Goal: Task Accomplishment & Management: Complete application form

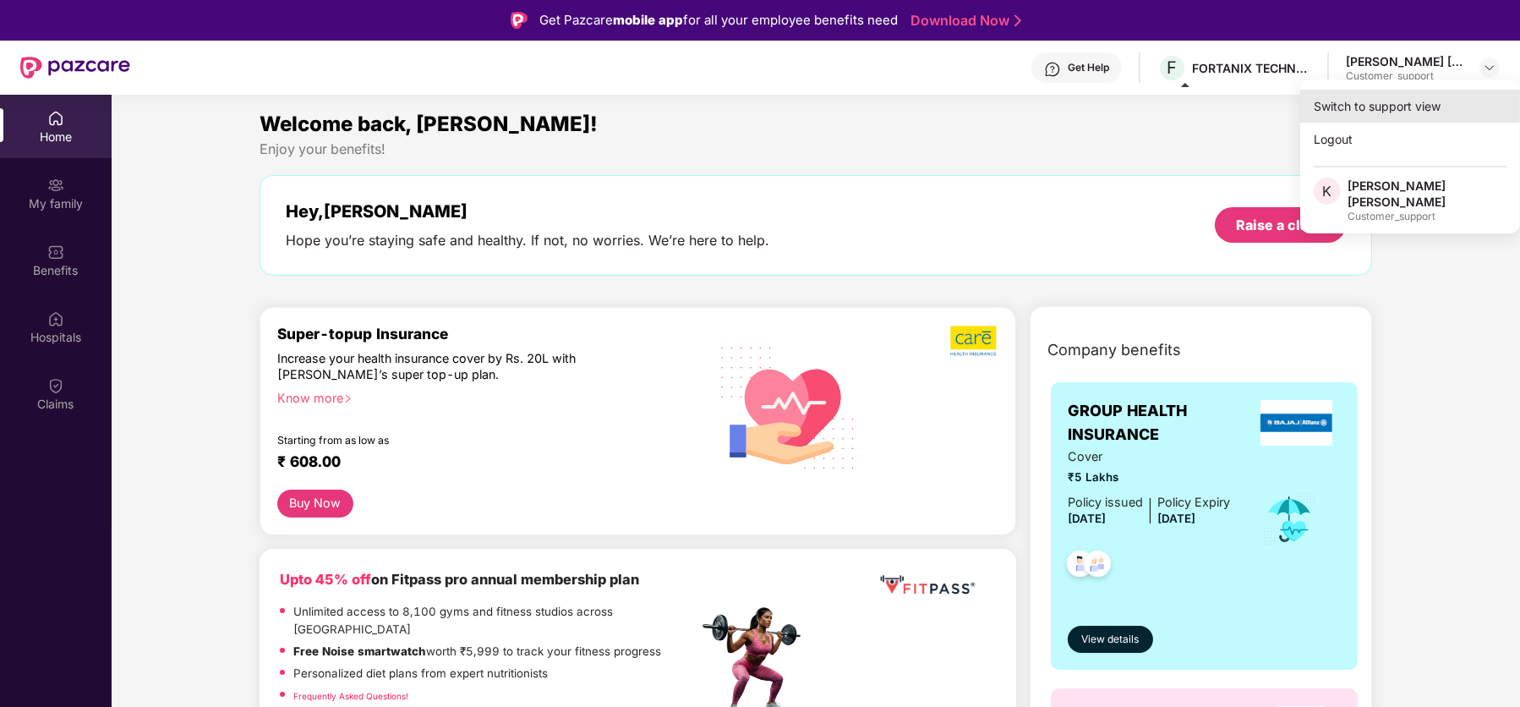
click at [1442, 100] on div "Switch to support view" at bounding box center [1410, 106] width 220 height 33
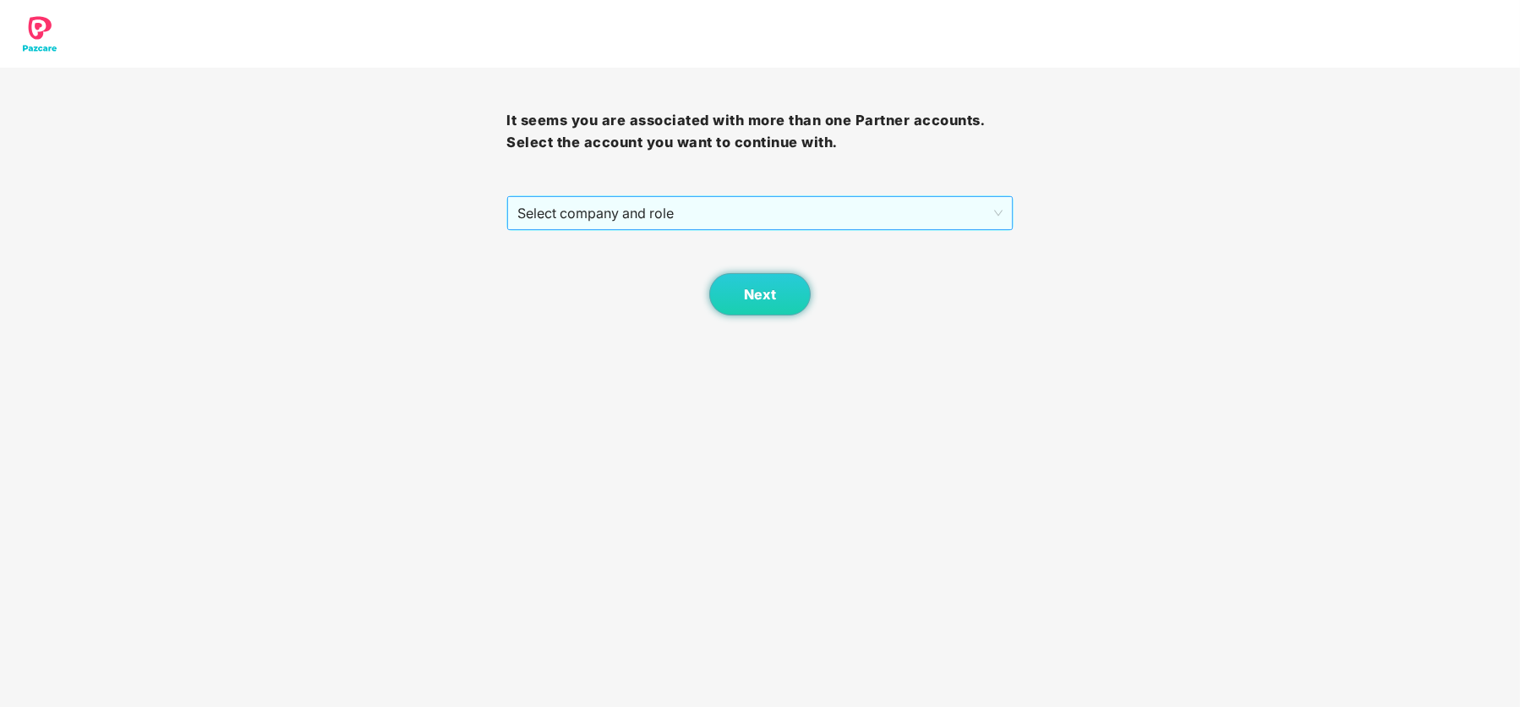
click at [772, 212] on span "Select company and role" at bounding box center [759, 213] width 484 height 32
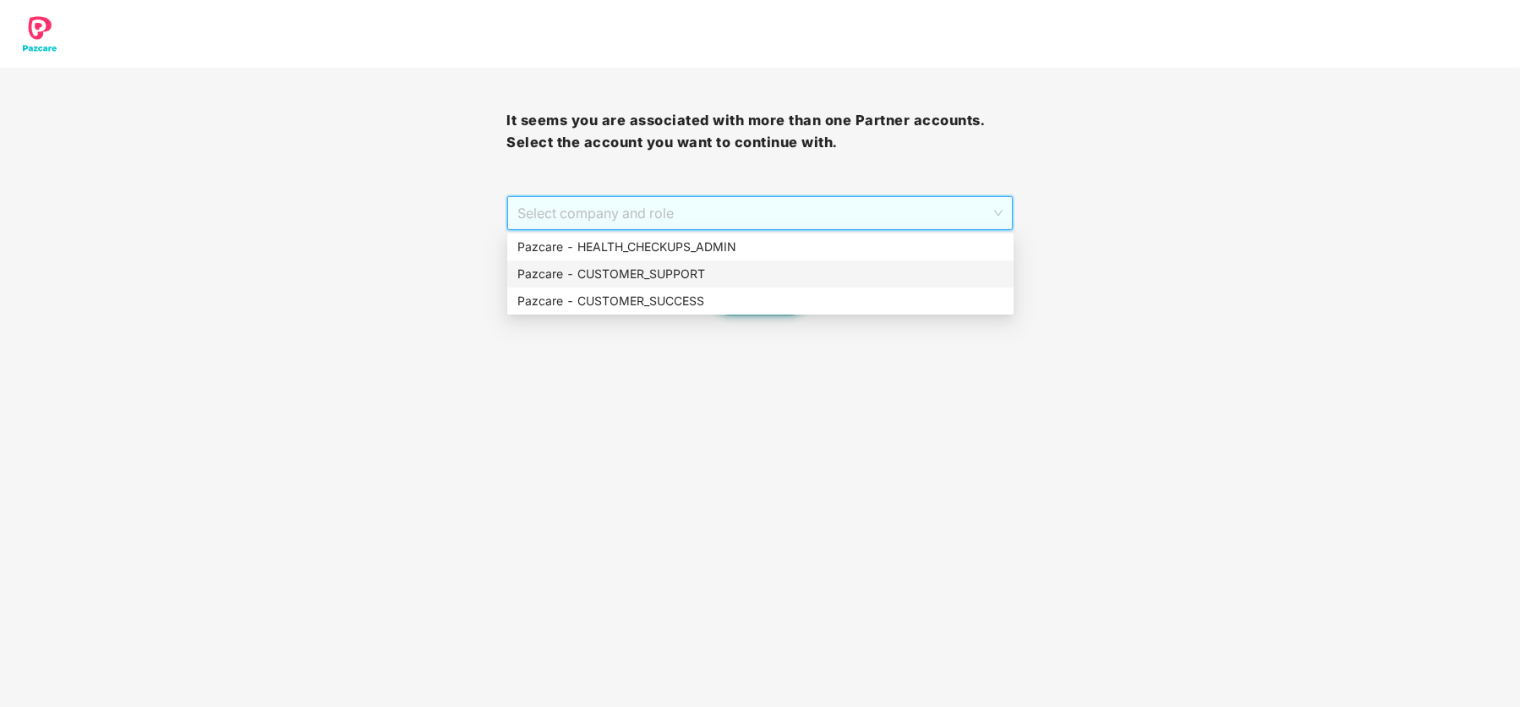
click at [774, 265] on div "Pazcare - CUSTOMER_SUPPORT" at bounding box center [760, 274] width 486 height 19
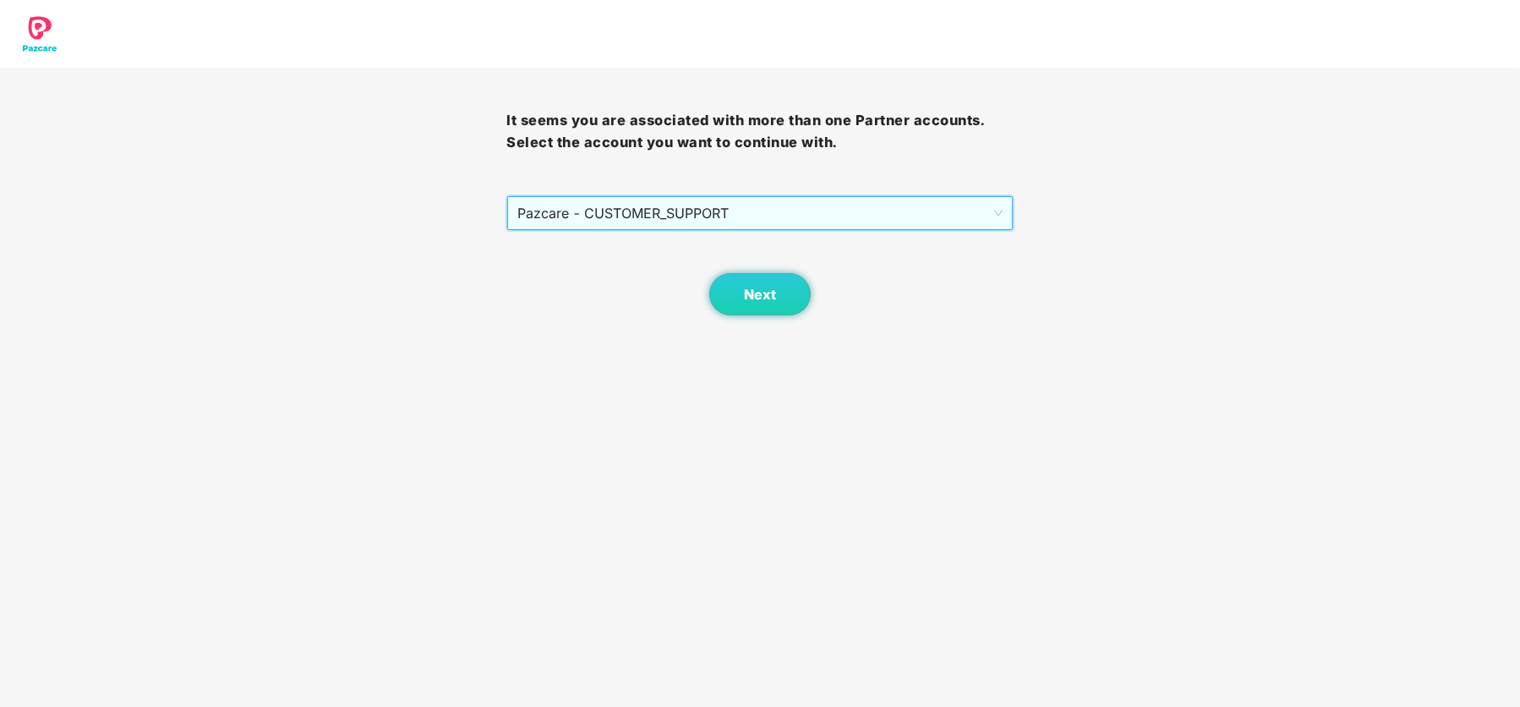
click at [729, 216] on span "Pazcare - CUSTOMER_SUPPORT" at bounding box center [759, 213] width 484 height 32
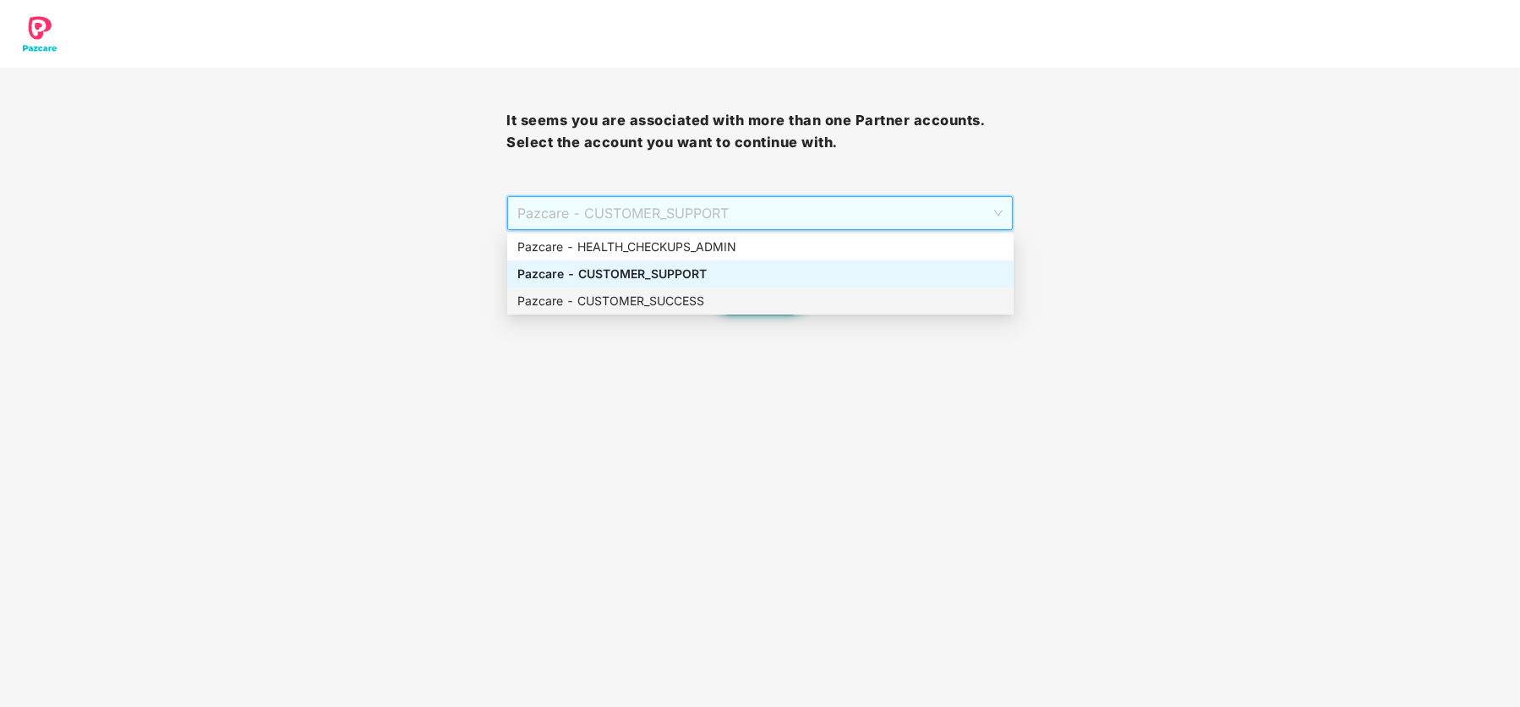
click at [717, 293] on div "Pazcare - CUSTOMER_SUCCESS" at bounding box center [760, 301] width 486 height 19
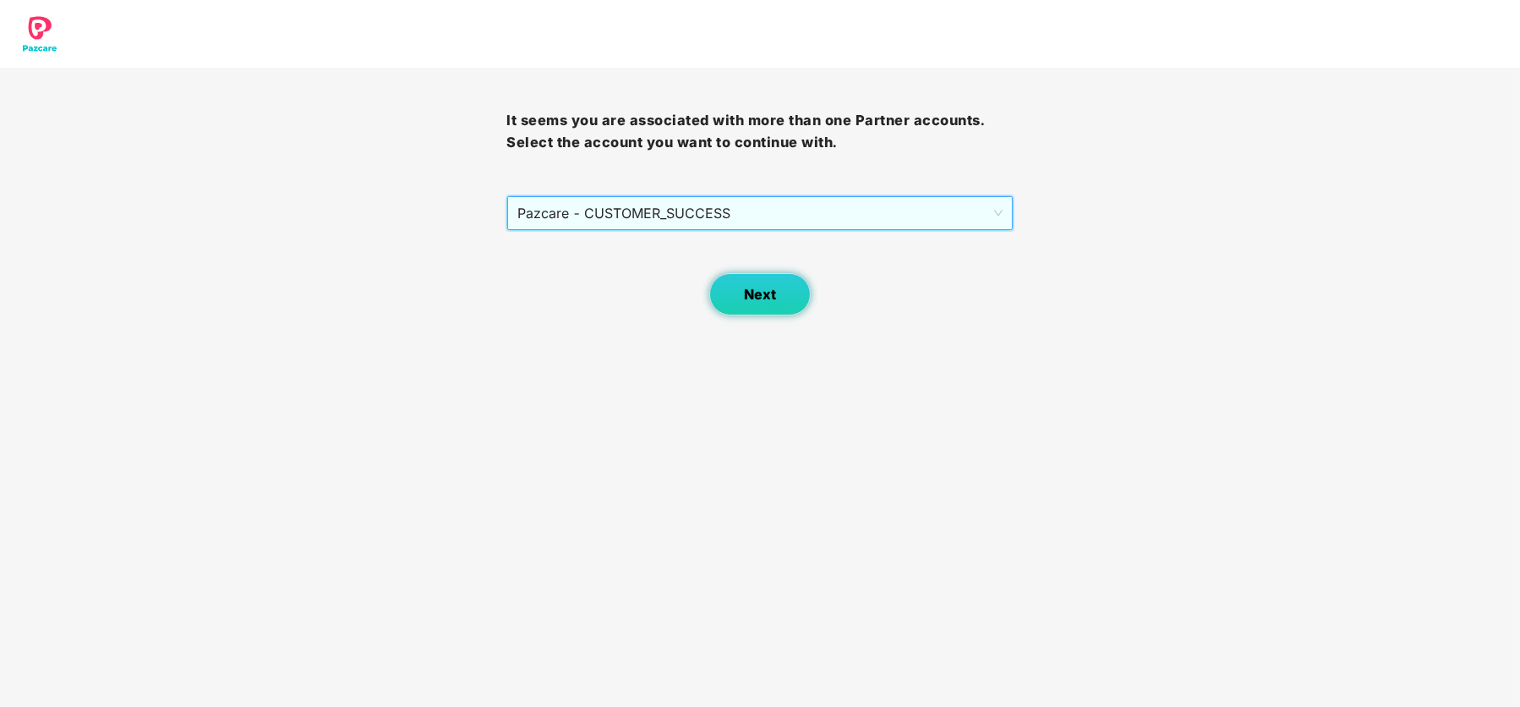
click at [752, 298] on span "Next" at bounding box center [760, 295] width 32 height 16
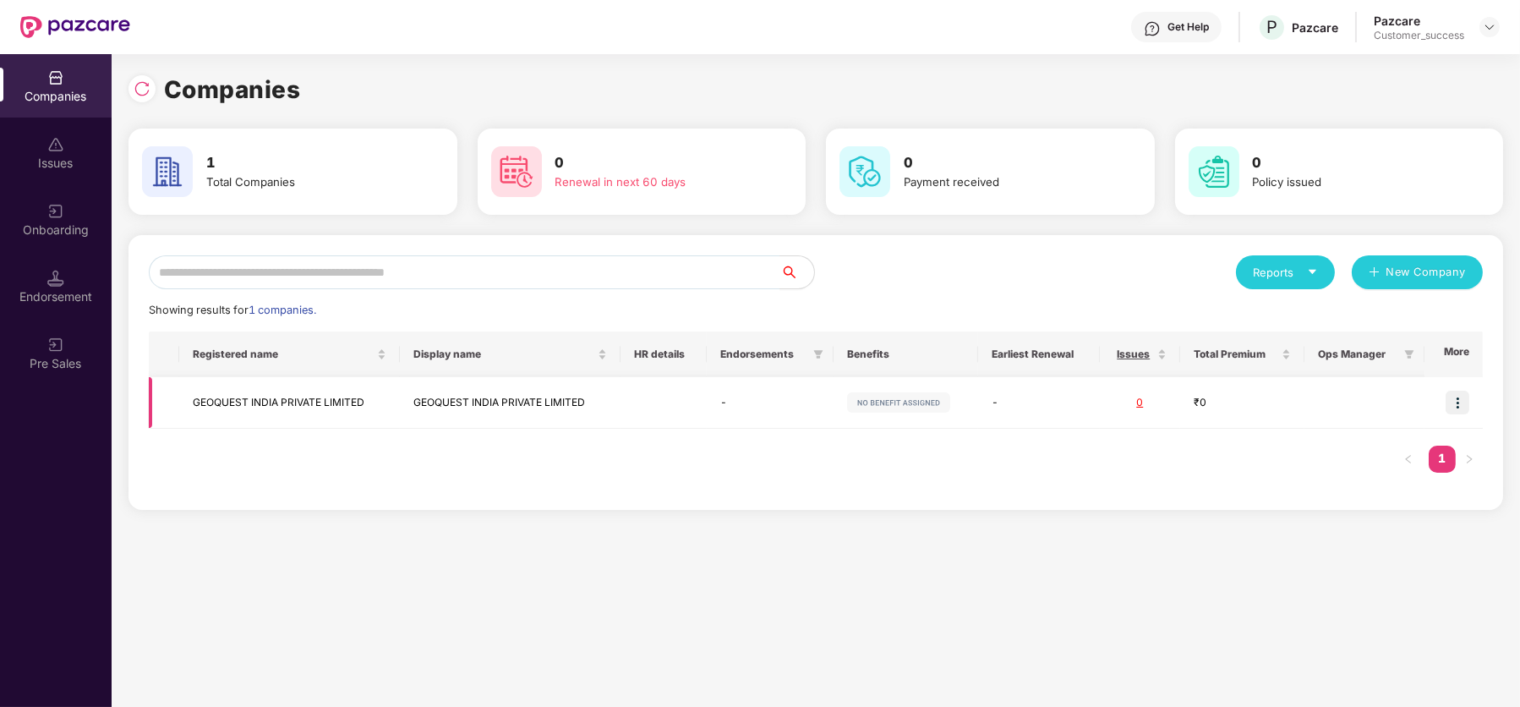
click at [1457, 407] on img at bounding box center [1458, 403] width 24 height 24
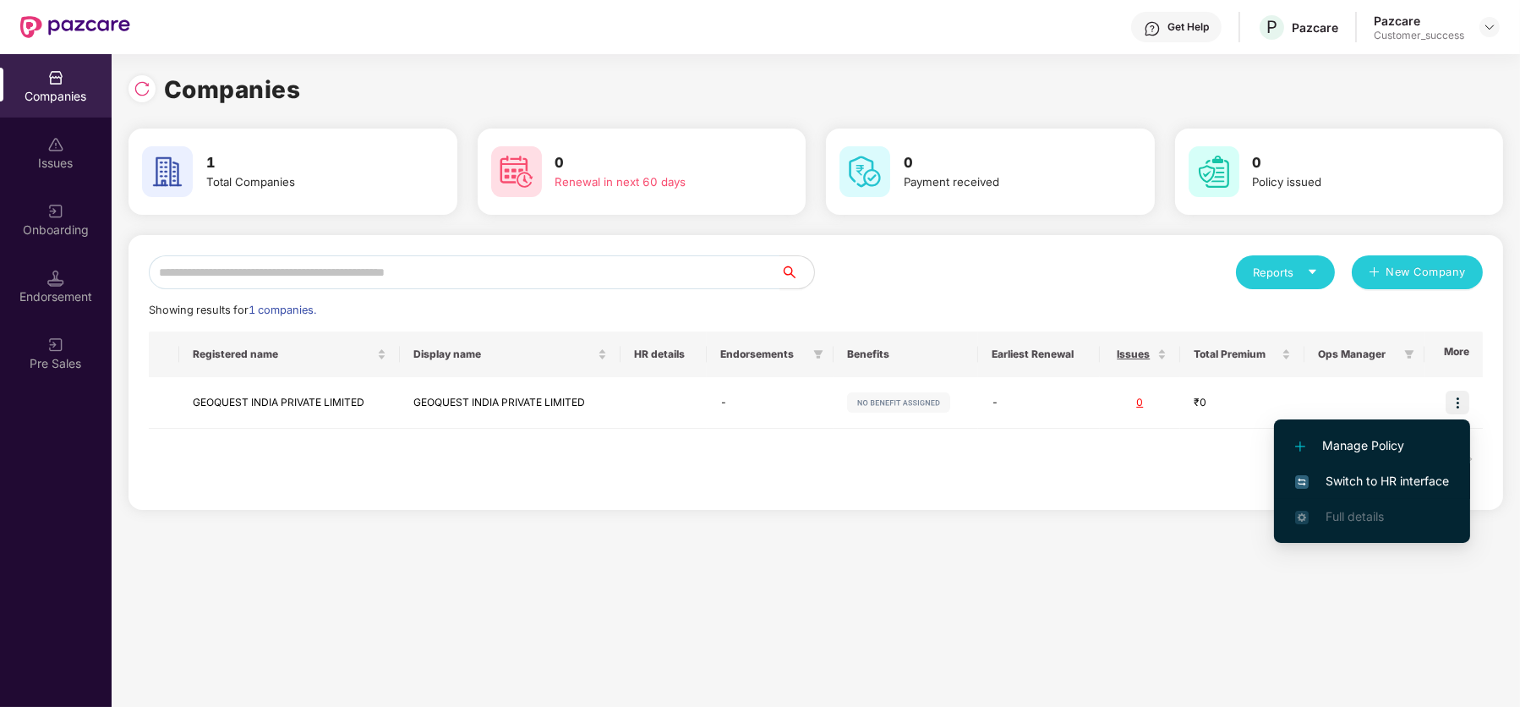
click at [1371, 485] on span "Switch to HR interface" at bounding box center [1372, 481] width 154 height 19
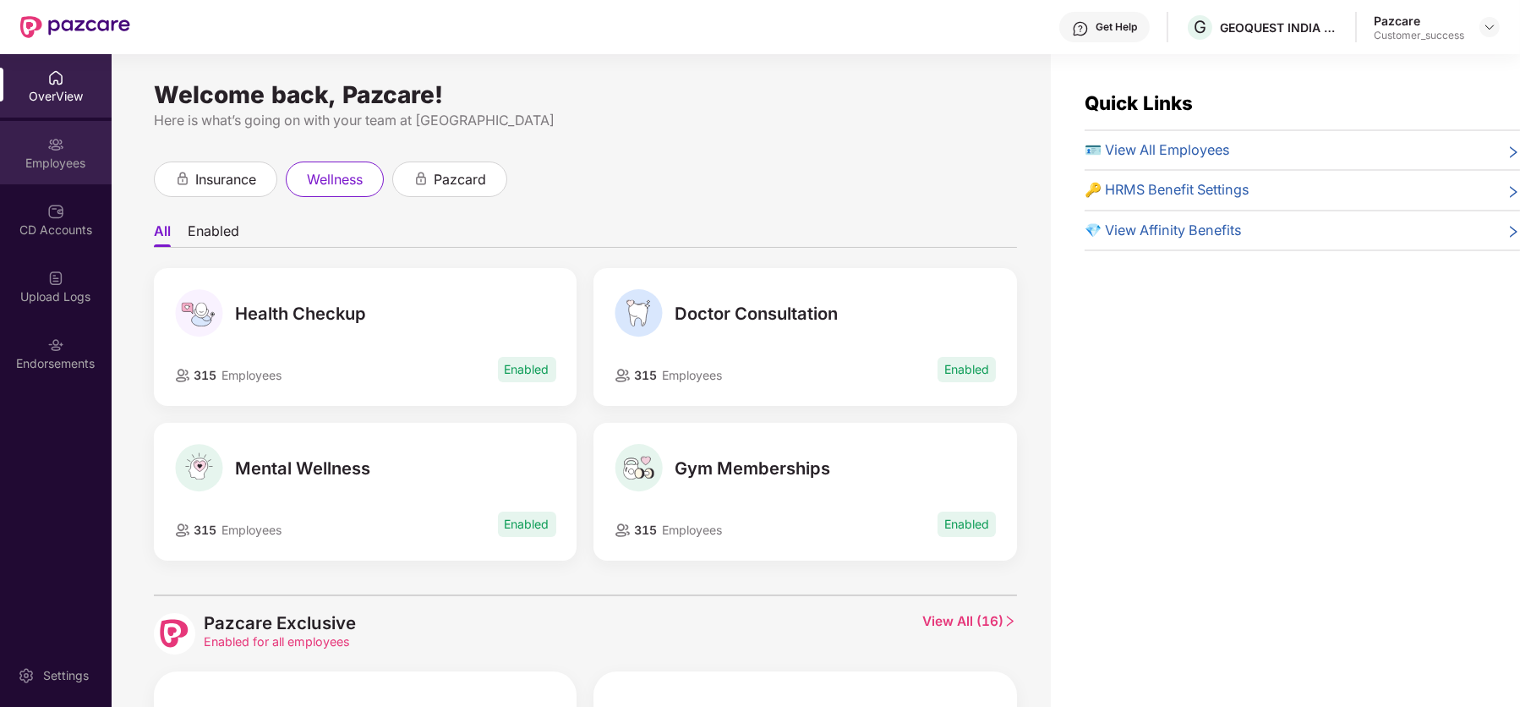
click at [52, 137] on img at bounding box center [55, 144] width 17 height 17
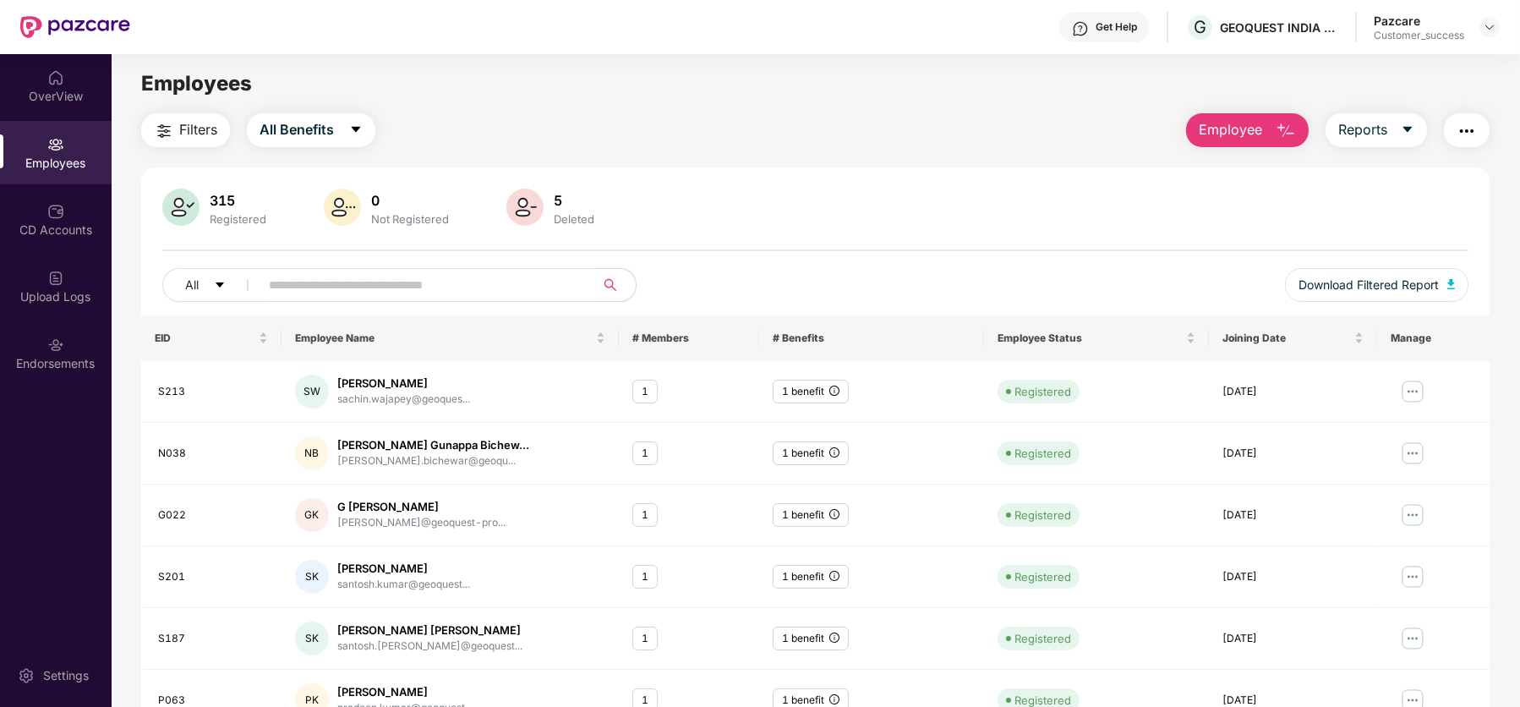
click at [1240, 132] on span "Employee" at bounding box center [1230, 129] width 63 height 21
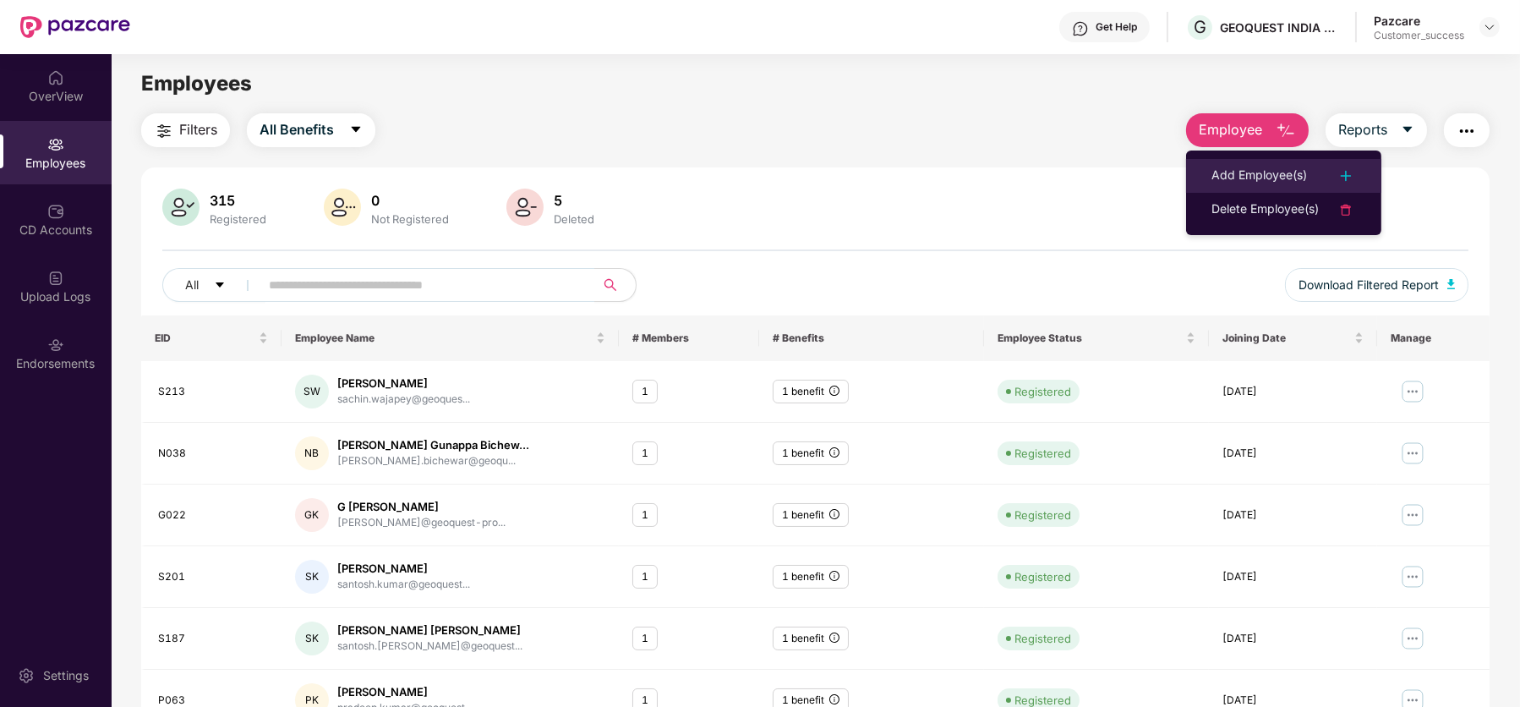
click at [1274, 183] on div "Add Employee(s)" at bounding box center [1260, 176] width 96 height 20
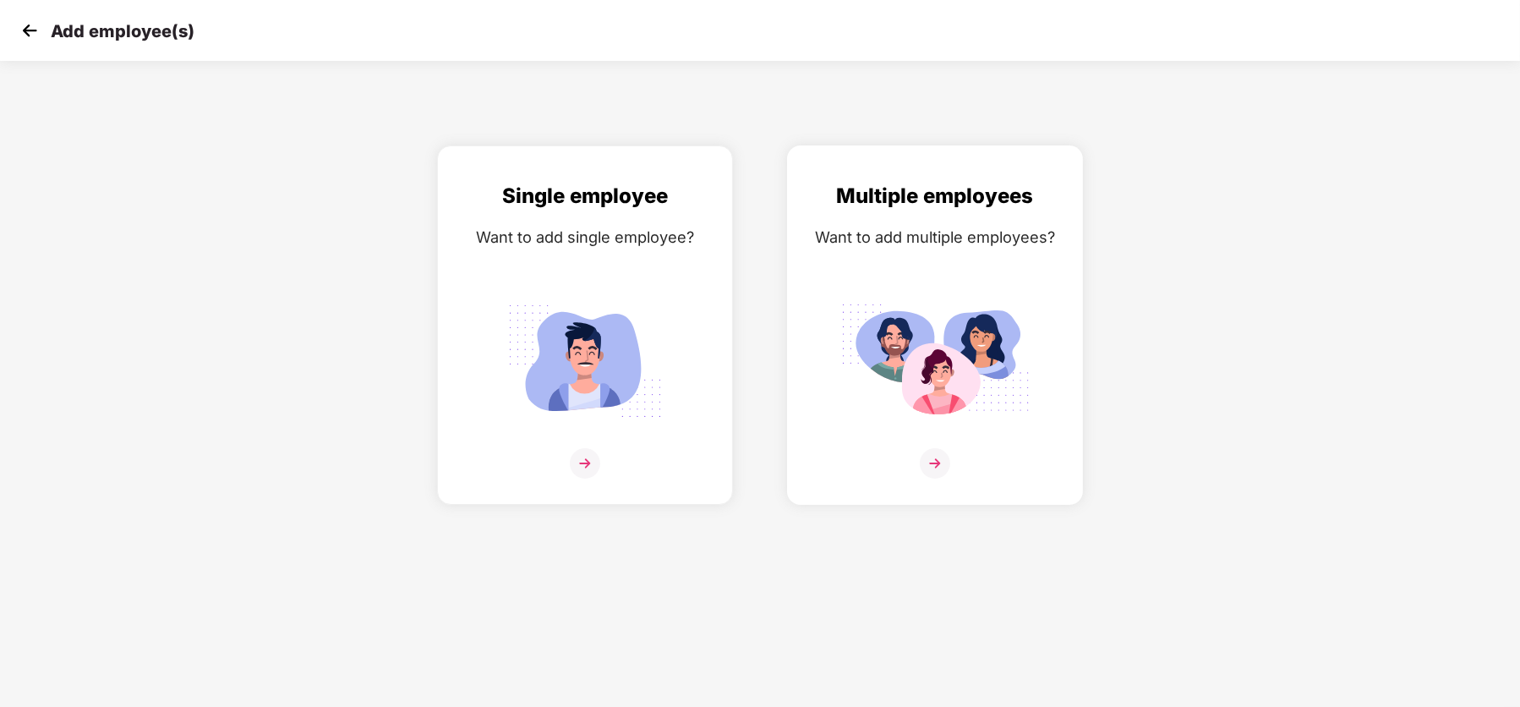
click at [938, 457] on img at bounding box center [935, 463] width 30 height 30
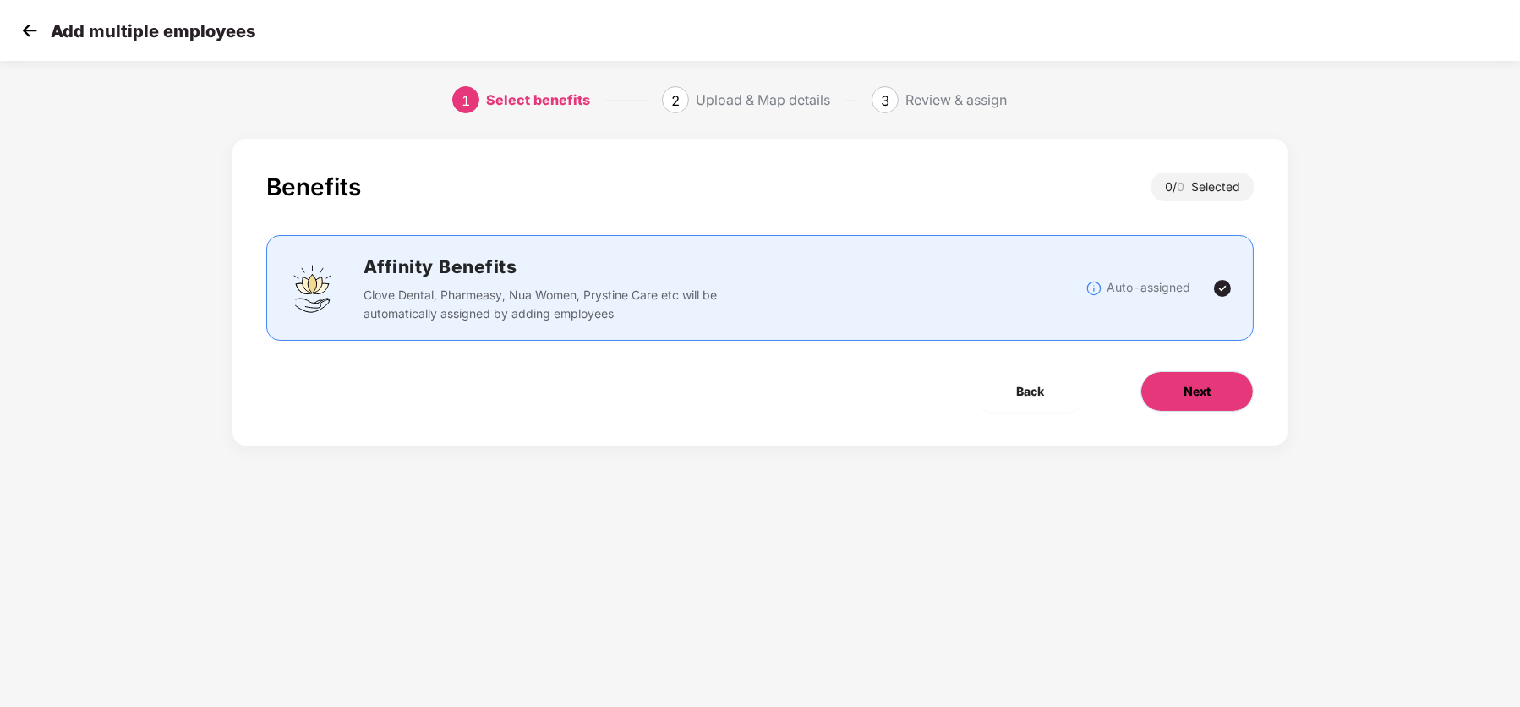
click at [1192, 392] on span "Next" at bounding box center [1197, 391] width 27 height 19
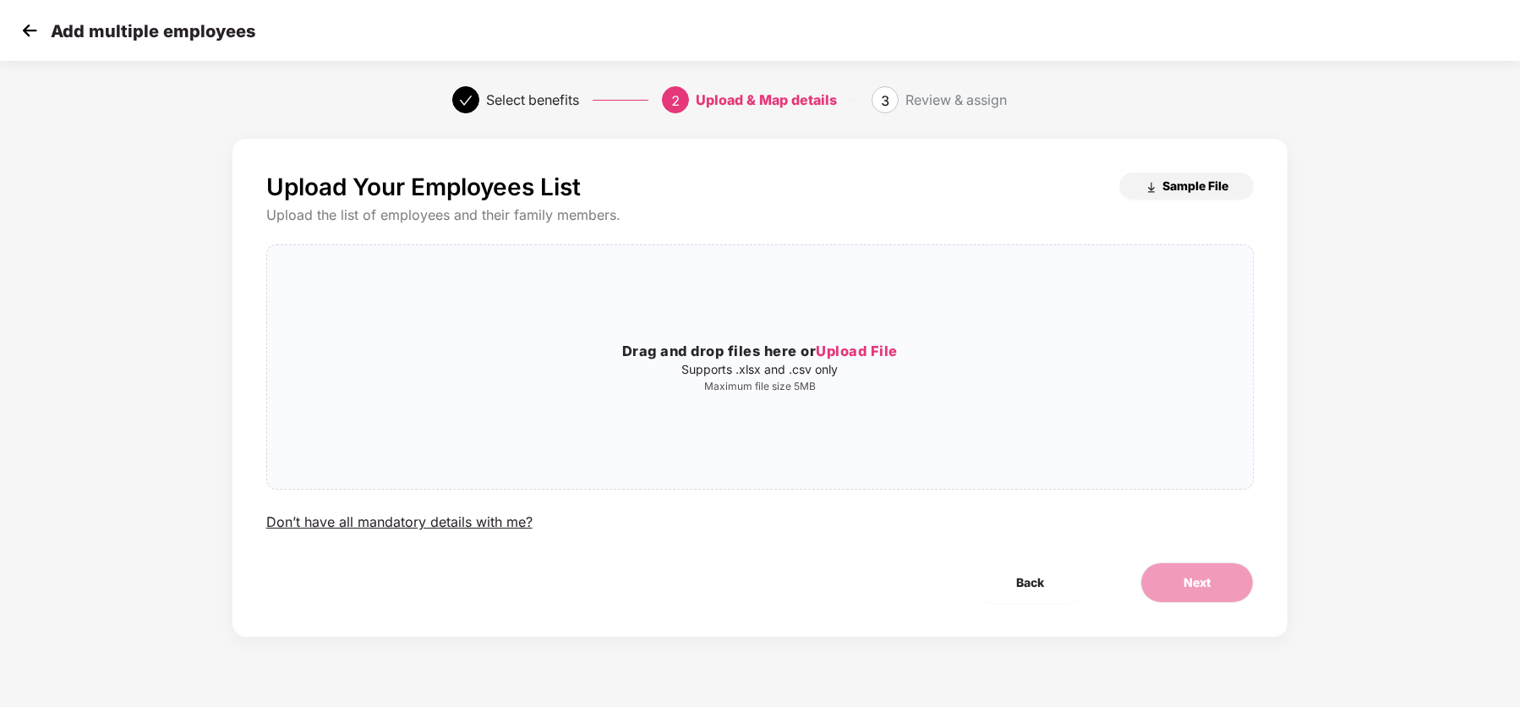
click at [1186, 183] on span "Sample File" at bounding box center [1195, 186] width 66 height 16
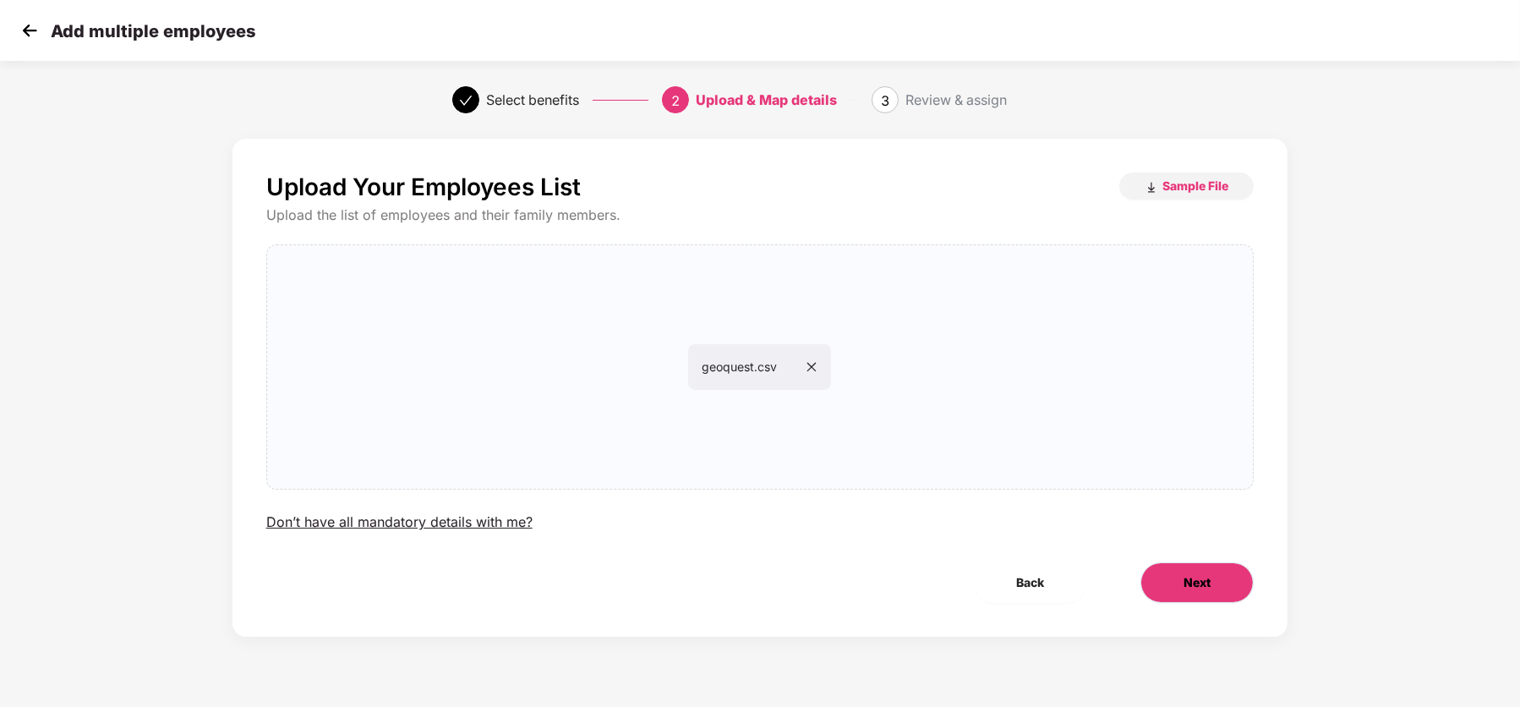
click at [1179, 587] on button "Next" at bounding box center [1197, 582] width 113 height 41
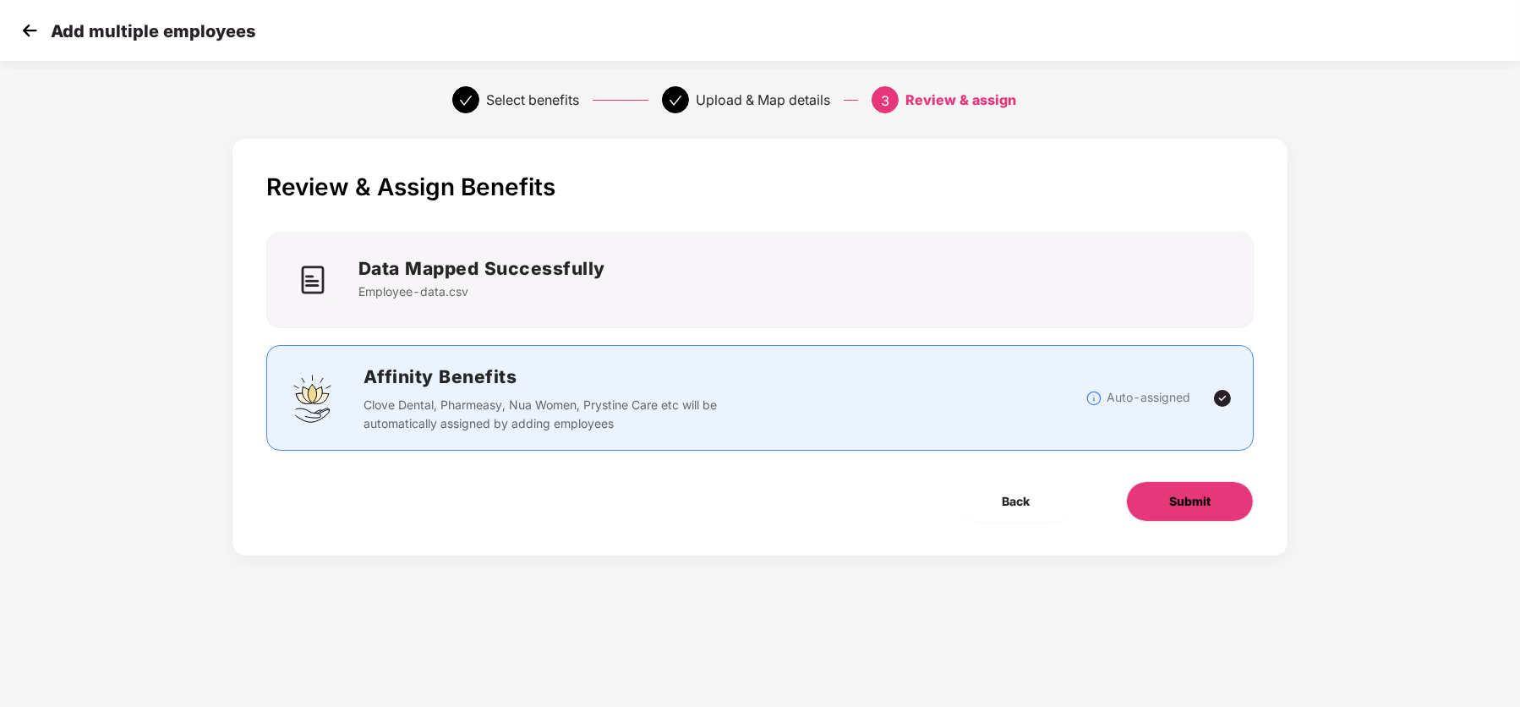
click at [1178, 501] on span "Submit" at bounding box center [1189, 501] width 41 height 19
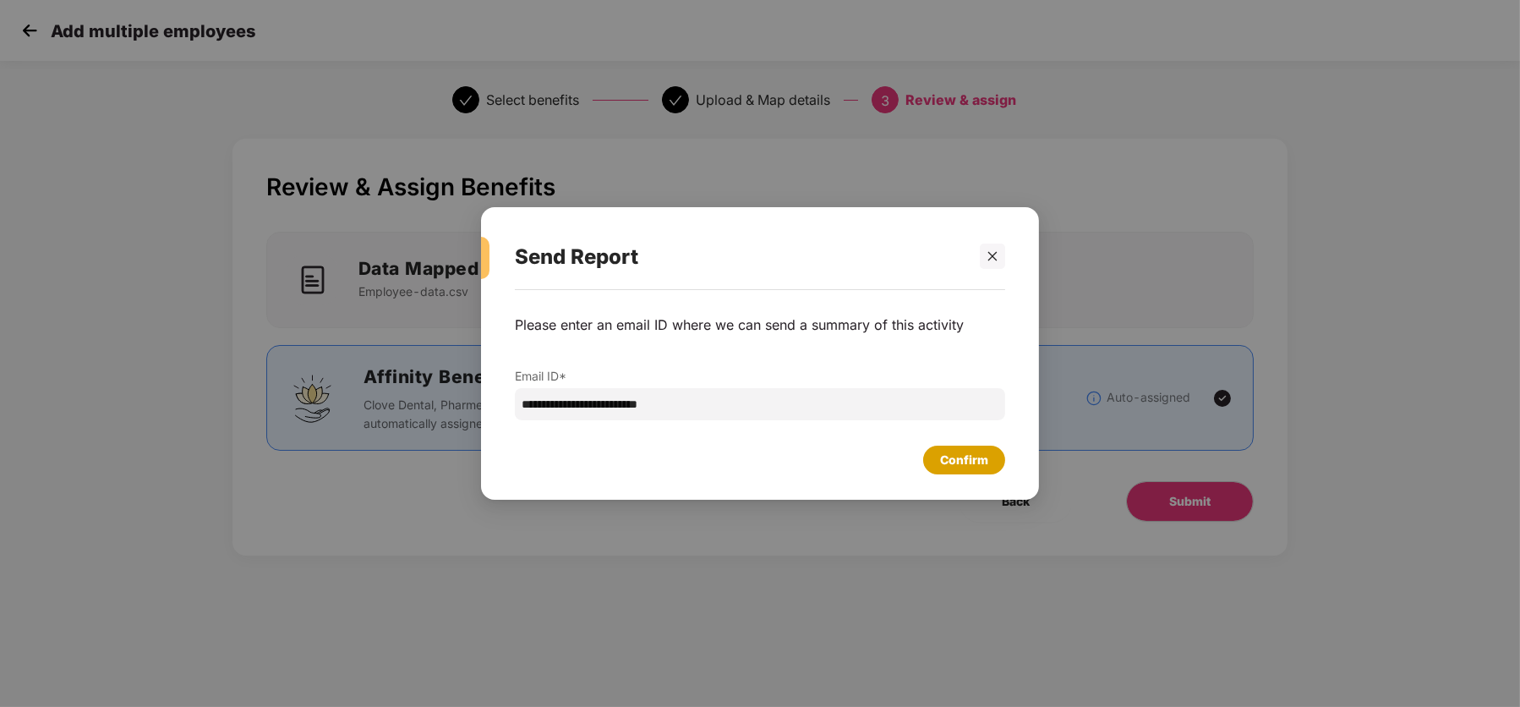
click at [966, 462] on div "Confirm" at bounding box center [964, 460] width 48 height 19
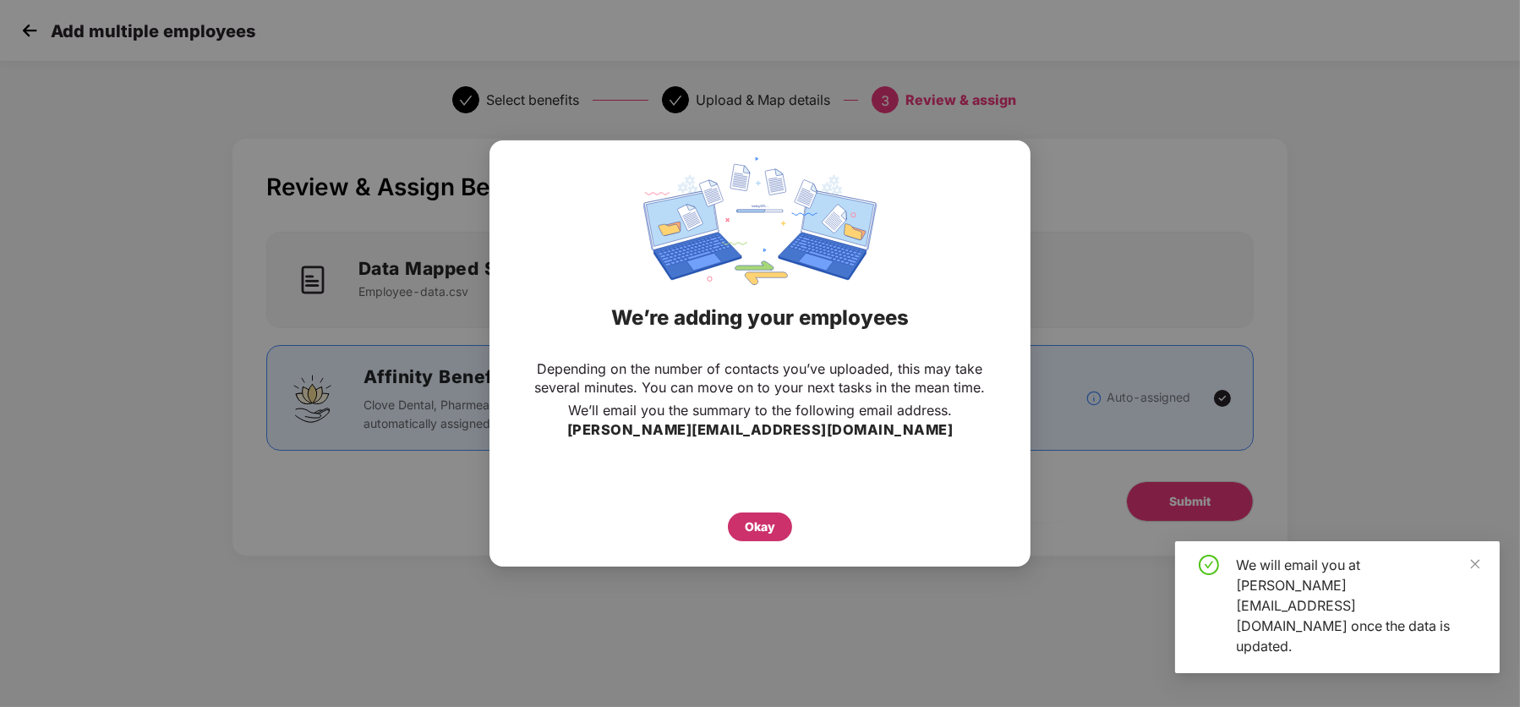
click at [766, 518] on div "Okay" at bounding box center [760, 526] width 30 height 19
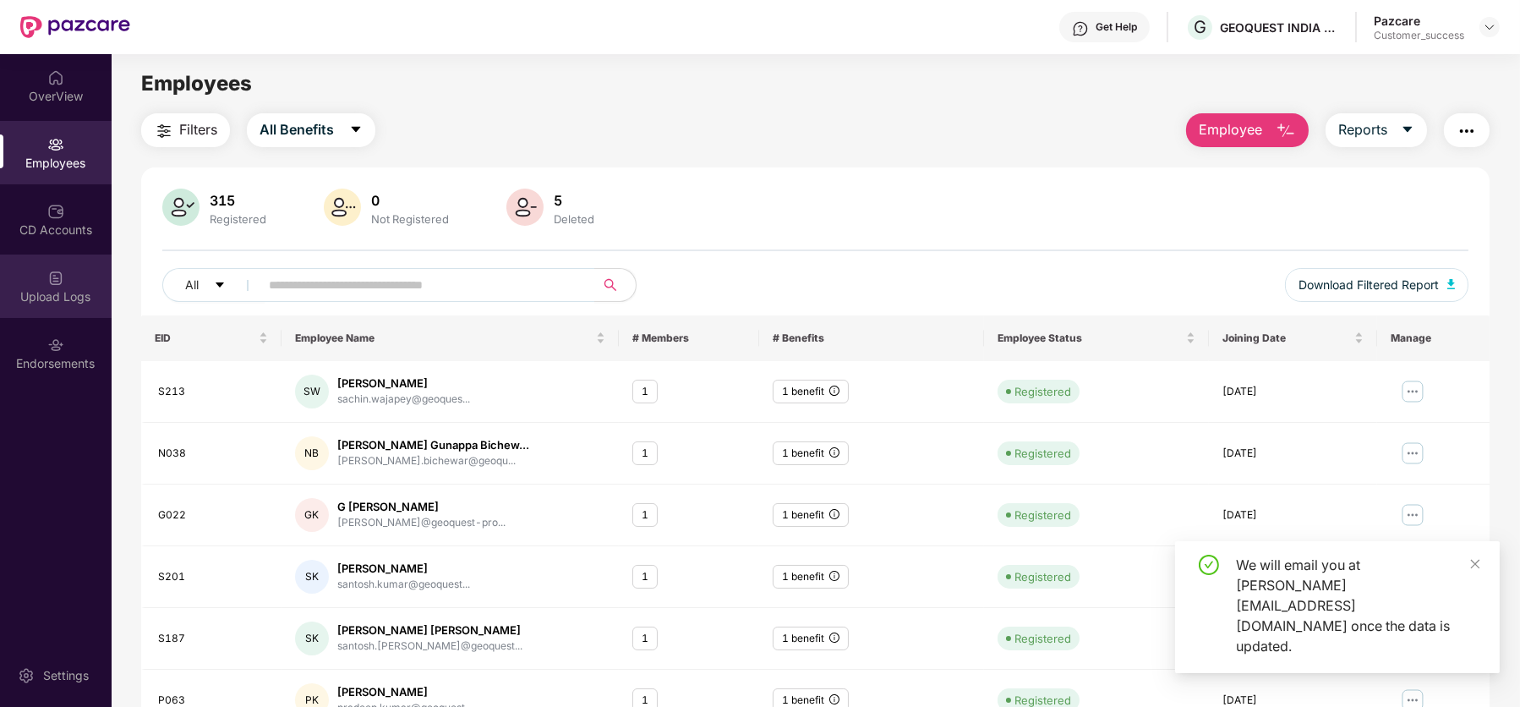
click at [54, 257] on div "Upload Logs" at bounding box center [56, 285] width 112 height 63
